Goal: Information Seeking & Learning: Learn about a topic

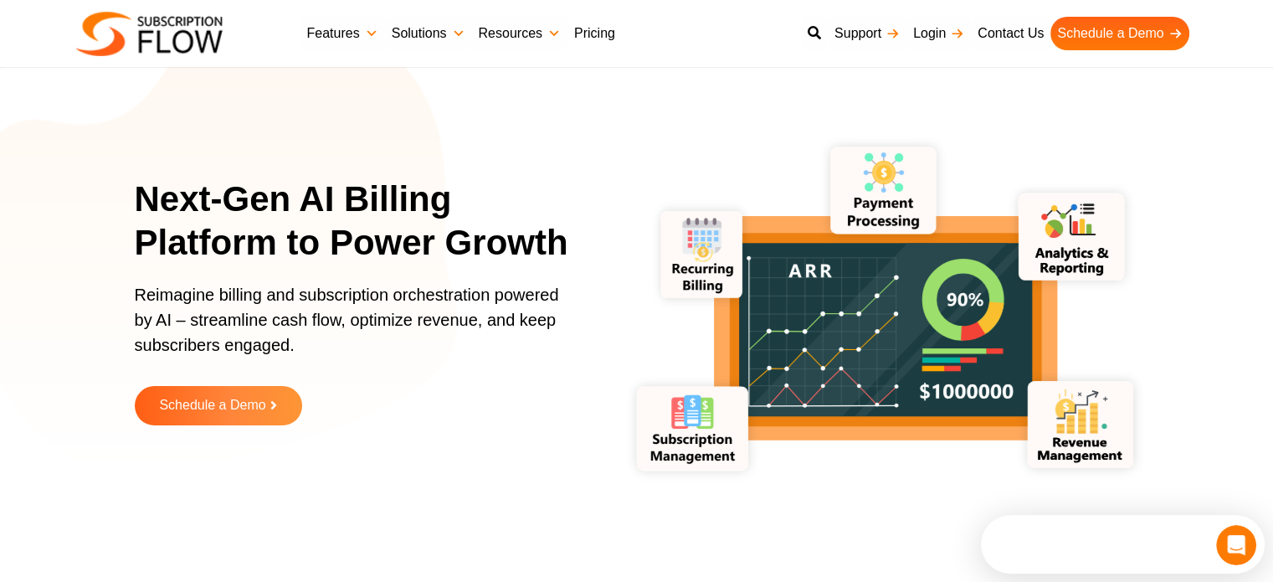
click at [582, 30] on link "Pricing" at bounding box center [594, 33] width 54 height 33
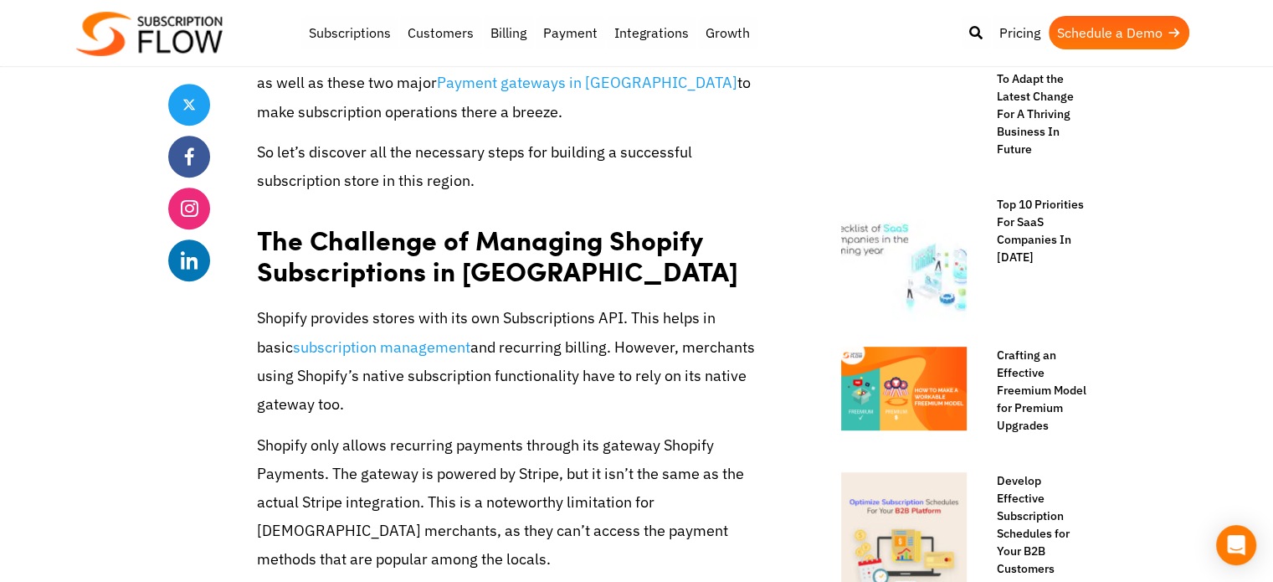
scroll to position [586, 0]
